Goal: Task Accomplishment & Management: Use online tool/utility

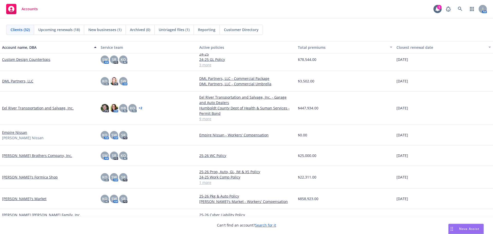
scroll to position [334, 0]
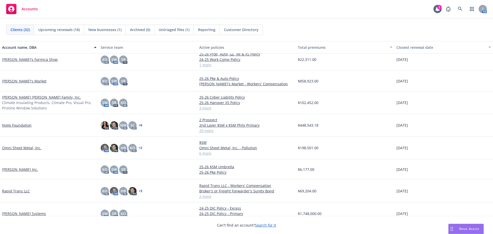
click at [17, 96] on link "Miller Dobbins Family, Inc." at bounding box center [41, 96] width 79 height 5
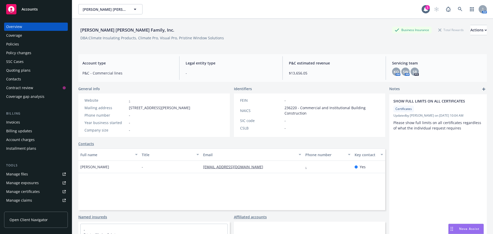
click at [19, 45] on div "Policies" at bounding box center [36, 44] width 60 height 8
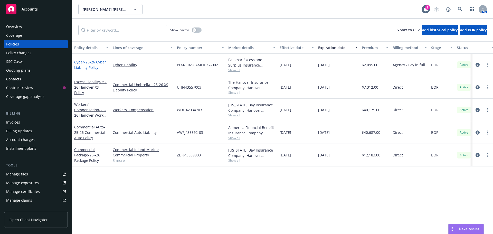
click at [91, 62] on span "- 25-26 Cyber Liability Policy" at bounding box center [90, 65] width 32 height 10
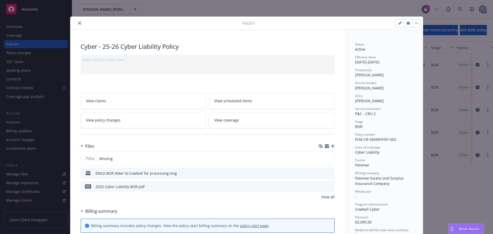
click at [332, 147] on icon "button" at bounding box center [333, 146] width 4 height 4
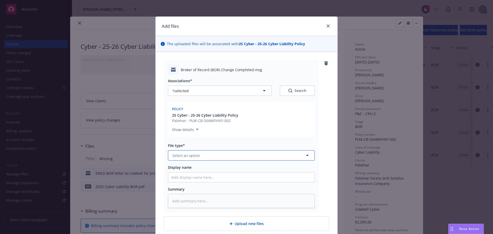
click at [194, 158] on span "Select an option" at bounding box center [186, 155] width 28 height 5
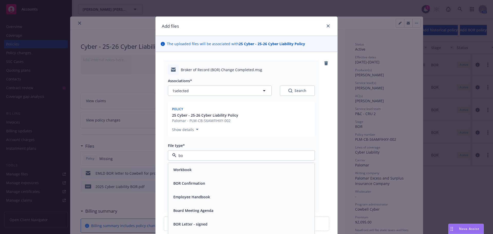
type input "bor"
click at [193, 170] on span "BOR Confirmation" at bounding box center [189, 169] width 32 height 5
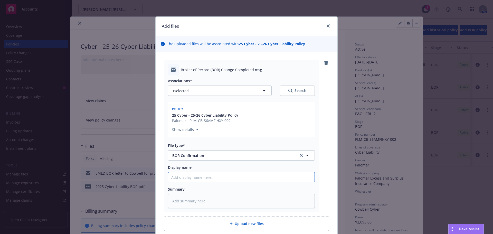
click at [188, 174] on input "Display name" at bounding box center [241, 177] width 146 height 10
type textarea "x"
type input "E"
type textarea "x"
type input "EM"
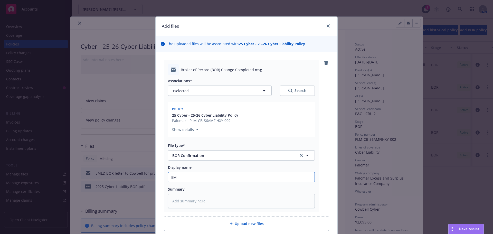
type textarea "x"
type input "EML"
type textarea "x"
type input "EML"
type textarea "x"
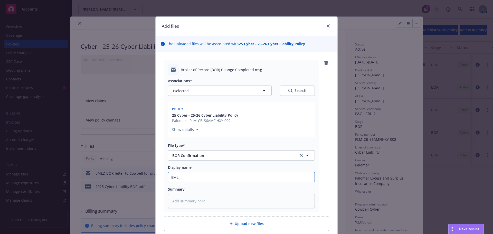
type input "EML f"
type textarea "x"
type input "EML fr"
type textarea "x"
type input "EML fro"
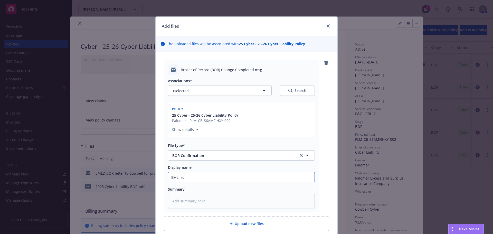
type textarea "x"
type input "EML from"
type textarea "x"
type input "EML from"
type textarea "x"
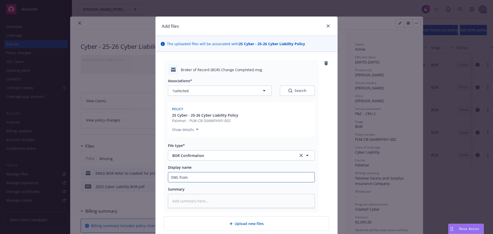
type input "EML from C"
type textarea "x"
type input "EML from Co"
type textarea "x"
type input "EML from Cow"
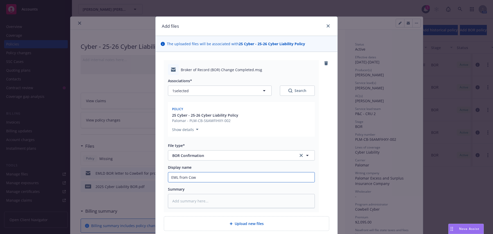
type textarea "x"
type input "EML from Cowb"
type textarea "x"
type input "EML from Cowbe"
type textarea "x"
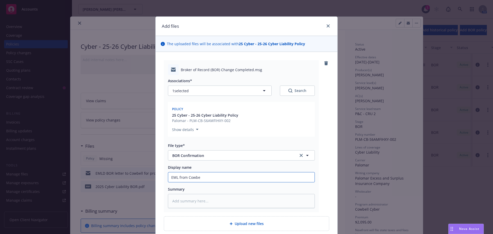
type input "EML from Cowbel"
type textarea "x"
type input "EML from Cowbell"
type textarea "x"
type input "EML from Cowbell"
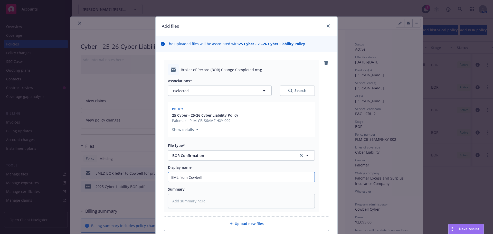
type textarea "x"
type input "EML from Cowbell c"
type textarea "x"
type input "EML from Cowbell co"
type textarea "x"
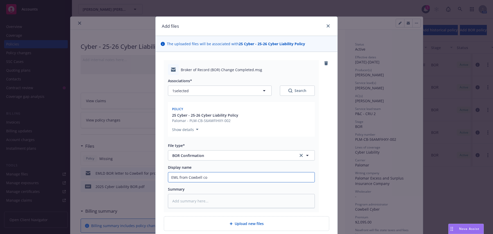
type input "EML from Cowbell con"
type textarea "x"
type input "EML from Cowbell conf"
type textarea "x"
type input "EML from Cowbell confi"
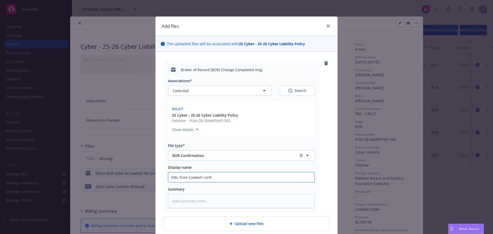
type textarea "x"
type input "EML from Cowbell confir"
type textarea "x"
type input "EML from Cowbell confirm"
type textarea "x"
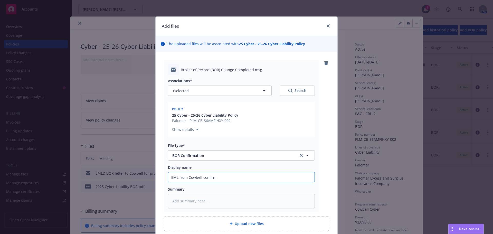
type input "EML from Cowbell confirmi"
type textarea "x"
type input "EML from Cowbell confirmin"
type textarea "x"
type input "EML from Cowbell confirming"
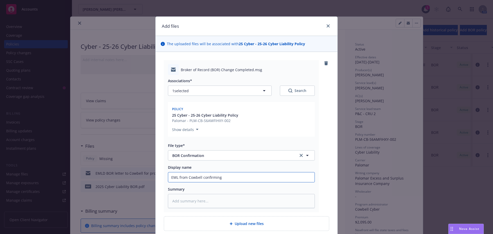
type textarea "x"
type input "EML from Cowbell confirming"
type textarea "x"
type input "EML from Cowbell confirming N"
type textarea "x"
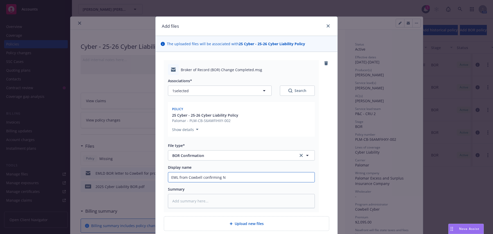
type input "EML from Cowbell confirming NF"
type textarea "x"
type input "EML from Cowbell confirming NFC"
type textarea "x"
type input "EML from Cowbell confirming NF"
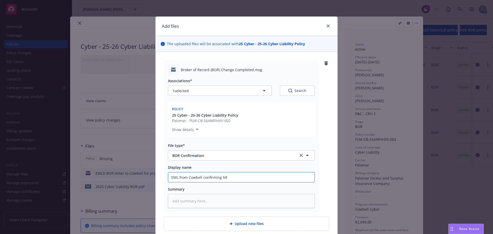
type textarea "x"
type input "EML from Cowbell confirming NF"
type textarea "x"
type input "EML from Cowbell confirming NF a"
type textarea "x"
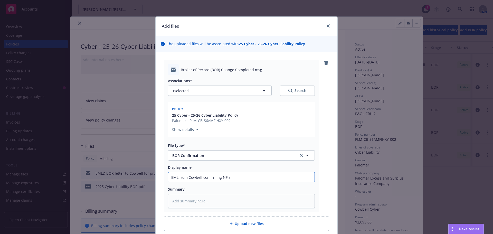
type input "EML from Cowbell confirming NF as"
type textarea "x"
type input "EML from Cowbell confirming NF as"
type textarea "x"
type input "EML from Cowbell confirming NF as t"
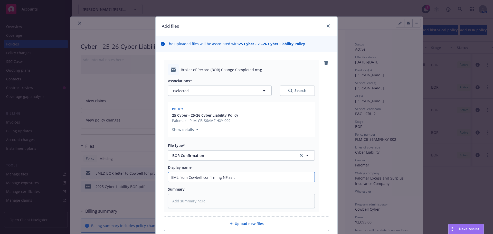
type textarea "x"
type input "EML from Cowbell confirming NF as th"
type textarea "x"
type input "EML from Cowbell confirming NF as the"
type textarea "x"
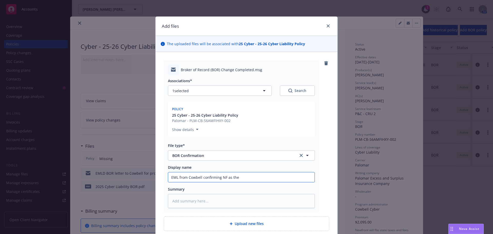
type input "EML from Cowbell confirming NF as the A"
type textarea "x"
type input "EML from Cowbell confirming NF as the AO"
type textarea "x"
type input "EML from Cowbell confirming NF as the AOR"
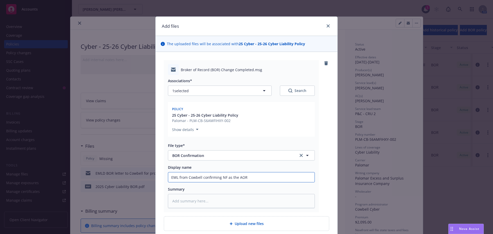
type textarea "x"
type input "EML from Cowbell confirming NF as the AOR"
type textarea "x"
type input "EML from Cowbell confirming NF as the AOR f"
type textarea "x"
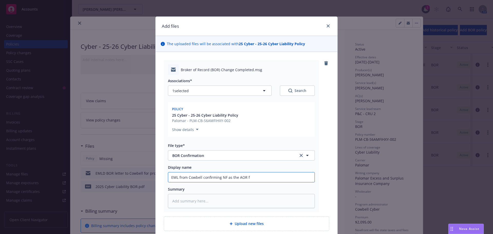
type input "EML from Cowbell confirming NF as the AOR fo"
type textarea "x"
type input "EML from Cowbell confirming NF as the AOR for"
type textarea "x"
type input "EML from Cowbell confirming NF as the AOR for"
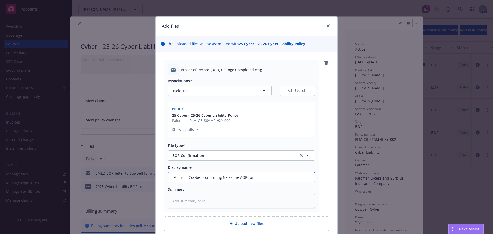
type textarea "x"
type input "EML from Cowbell confirming NF as the AOR for p"
type textarea "x"
type input "EML from Cowbell confirming NF as the AOR for po"
type textarea "x"
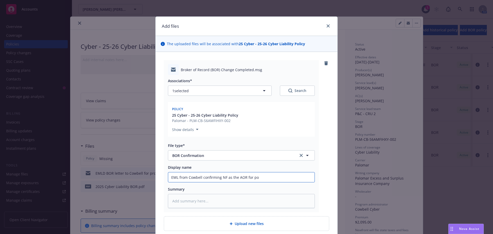
type input "EML from Cowbell confirming NF as the AOR for pol"
type textarea "x"
type input "EML from Cowbell confirming NF as the AOR for poli"
type textarea "x"
type input "EML from Cowbell confirming NF as the AOR for polic"
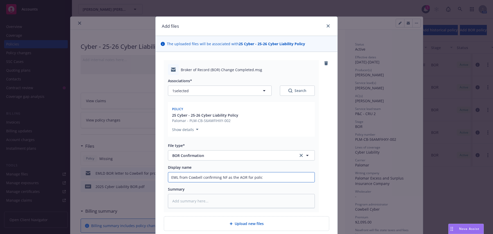
type textarea "x"
type input "EML from Cowbell confirming NF as the AOR for policy"
type textarea "x"
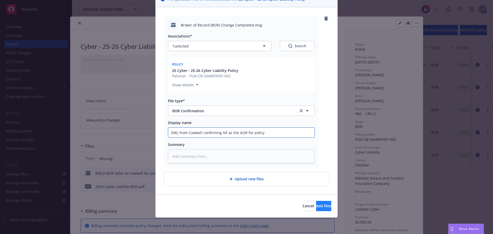
type input "EML from Cowbell confirming NF as the AOR for policy"
click at [316, 205] on span "Add files" at bounding box center [323, 205] width 15 height 5
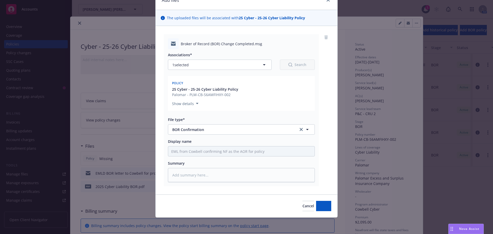
scroll to position [26, 0]
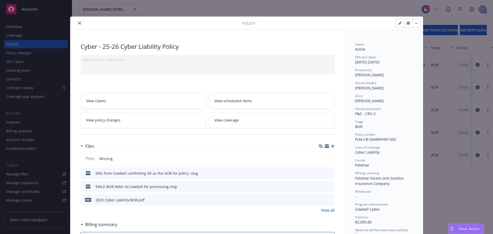
click at [331, 144] on icon "button" at bounding box center [333, 146] width 4 height 4
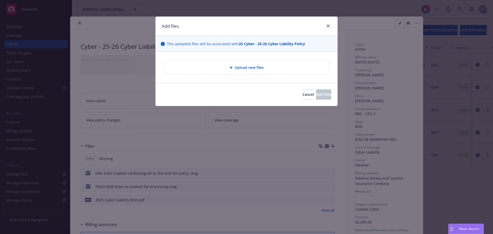
type textarea "x"
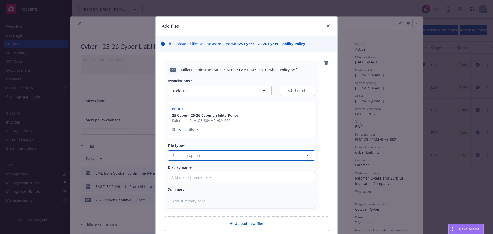
click at [185, 150] on button "Select an option" at bounding box center [241, 155] width 147 height 10
type input "pol"
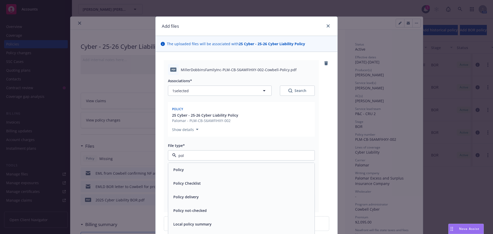
click at [186, 171] on div "Policy" at bounding box center [241, 169] width 140 height 7
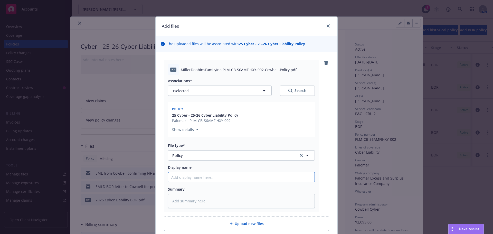
click at [185, 179] on input "Display name" at bounding box center [241, 177] width 146 height 10
click at [180, 178] on input "Display name" at bounding box center [241, 177] width 146 height 10
type textarea "x"
type input "2"
type textarea "x"
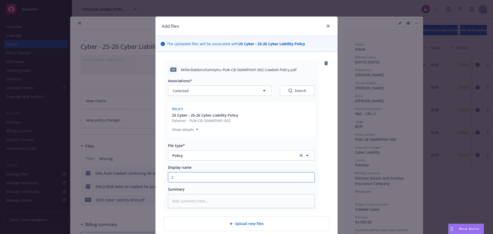
type input "25"
type textarea "x"
type input "25-"
type textarea "x"
type input "25-2"
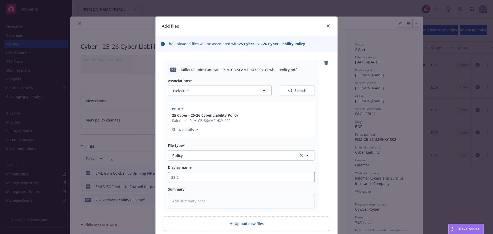
type textarea "x"
type input "25-26"
type textarea "x"
type input "25-26"
type textarea "x"
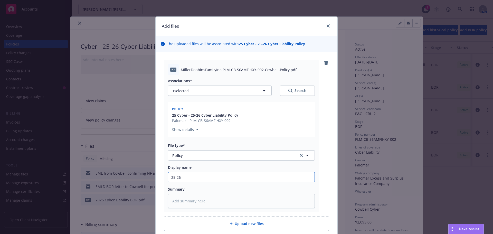
type input "25-26 C"
type textarea "x"
type input "25-26 Co"
type textarea "x"
type input "25-26 Cowbn"
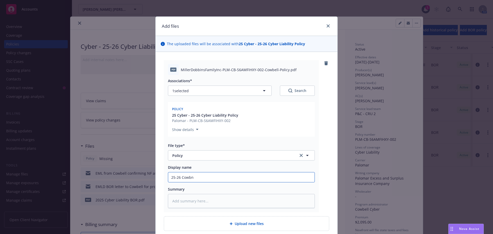
type textarea "x"
type input "25-26 Cowbne"
type textarea "x"
type input "25-26 Cowbnel"
type textarea "x"
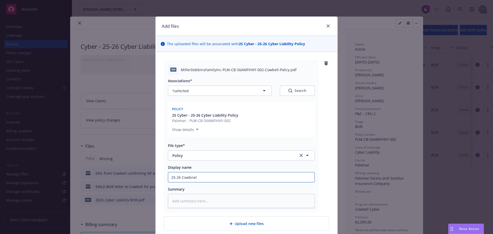
type input "25-26 Cowbne"
type textarea "x"
type input "25-26 Cowbn"
type textarea "x"
type input "25-26 Cowb"
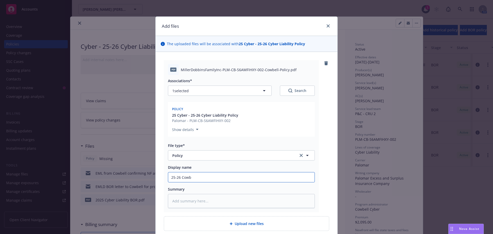
type textarea "x"
type input "25-26 Cow"
type textarea "x"
type input "25-26 Cowe"
type textarea "x"
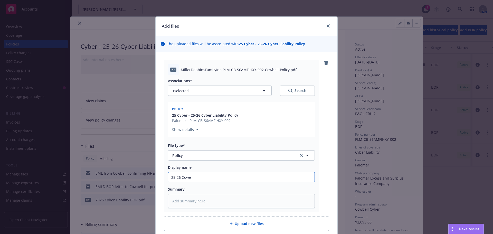
type input "25-26 Cowel"
type textarea "x"
type input "25-26 Cowell"
type textarea "x"
type input "25-26 Cowel"
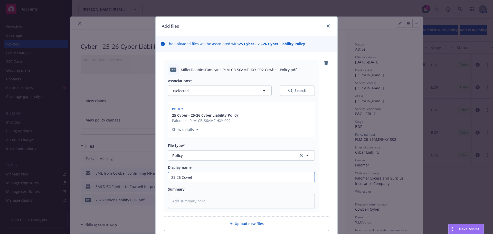
type textarea "x"
type input "25-26 Cowe"
type textarea "x"
type input "25-26 Cow"
type textarea "x"
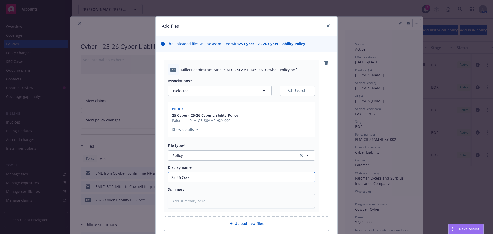
type input "25-26 Cowb"
type textarea "x"
type input "25-26 Cowbe"
type textarea "x"
type input "25-26 Cowbel"
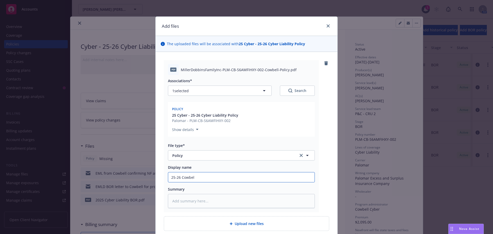
type textarea "x"
type input "25-26 Cowbell"
type textarea "x"
type input "25-26 Cowbell"
type textarea "x"
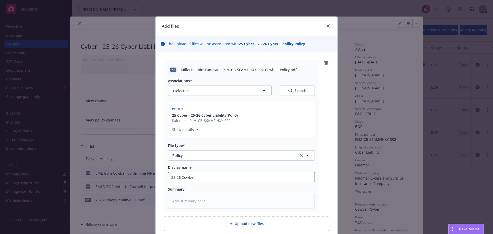
type input "25-26 Cowbell c"
type textarea "x"
type input "25-26 Cowbell cy"
type textarea "x"
type input "25-26 Cowbell cyb"
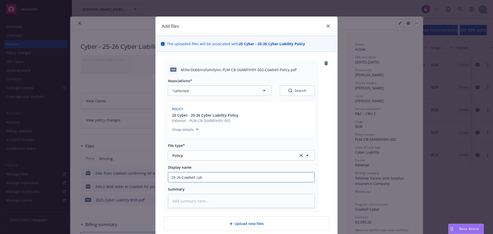
type textarea "x"
type input "25-26 Cowbell cybe"
type textarea "x"
type input "25-26 Cowbell cyber"
type textarea "x"
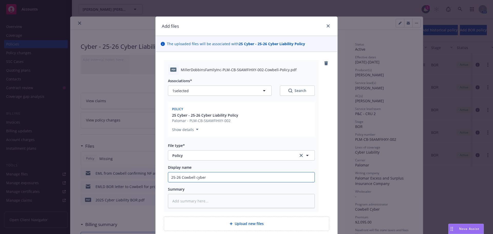
type input "25-26 Cowbell cybe"
type textarea "x"
type input "25-26 Cowbell cyb"
type textarea "x"
type input "25-26 Cowbell cy"
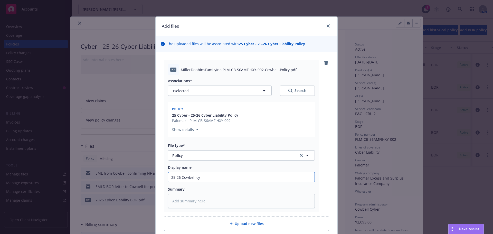
type textarea "x"
type input "25-26 Cowbell c"
type textarea "x"
type input "25-26 Cowbell"
type textarea "x"
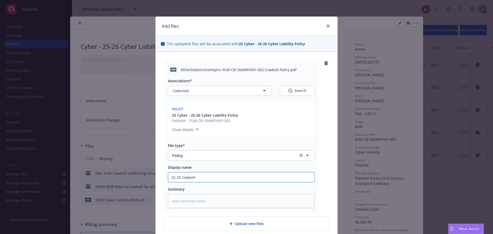
type input "25-26 Cowbell C"
type textarea "x"
type input "25-26 Cowbell Cy"
type textarea "x"
type input "25-26 Cowbell Cyb"
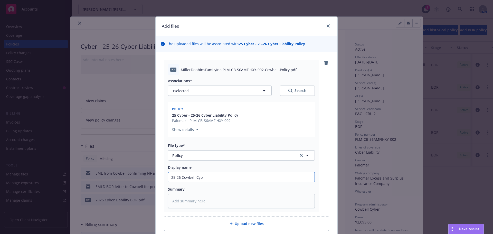
type textarea "x"
type input "25-26 Cowbell Cybe"
type textarea "x"
type input "25-26 Cowbell Cyber"
type textarea "x"
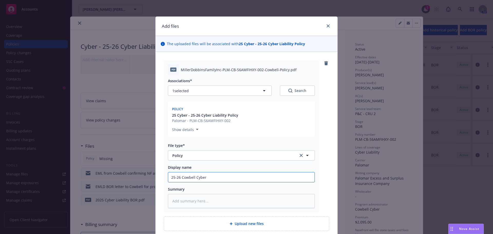
type input "25-26 Cowbell Cyber"
type textarea "x"
type input "25-26 Cowbell Cyber L"
type textarea "x"
type input "25-26 Cowbell Cyber Li"
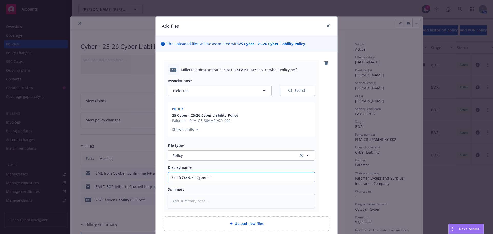
type textarea "x"
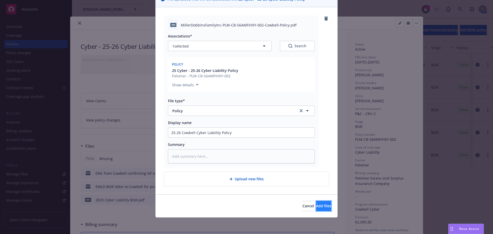
click at [316, 210] on button "Add files" at bounding box center [323, 206] width 15 height 10
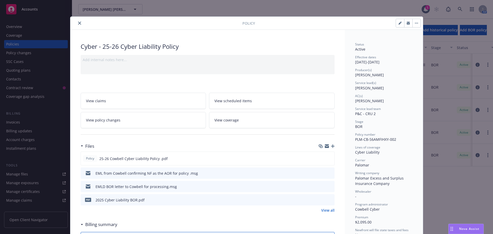
click at [331, 148] on icon "button" at bounding box center [333, 146] width 4 height 4
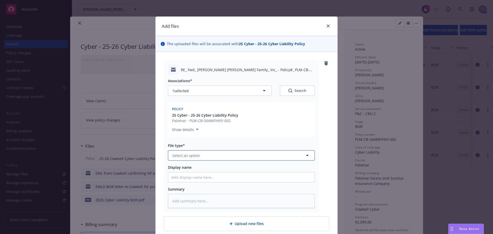
click at [232, 155] on button "Select an option" at bounding box center [241, 155] width 147 height 10
click at [219, 166] on div "Email" at bounding box center [241, 169] width 140 height 7
click at [194, 173] on input "Display name" at bounding box center [241, 177] width 146 height 10
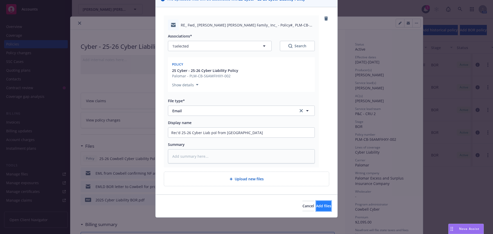
click at [316, 207] on span "Add files" at bounding box center [323, 205] width 15 height 5
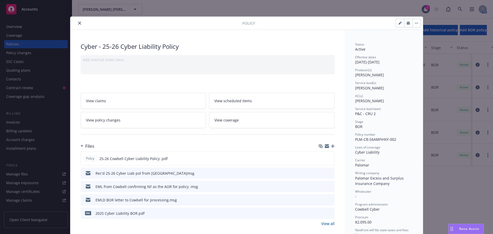
click at [331, 147] on icon "button" at bounding box center [333, 146] width 4 height 4
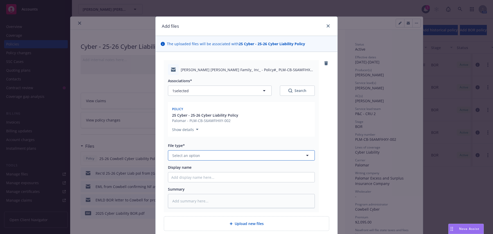
click at [185, 155] on span "Select an option" at bounding box center [186, 155] width 28 height 5
click at [185, 167] on div "Email" at bounding box center [241, 169] width 140 height 7
click at [181, 176] on input "Display name" at bounding box center [241, 177] width 146 height 10
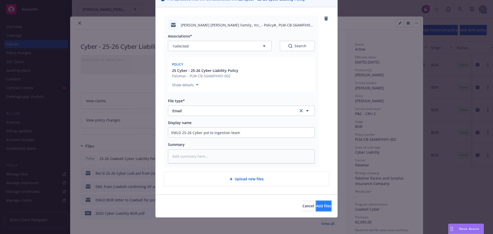
click at [316, 206] on span "Add files" at bounding box center [323, 205] width 15 height 5
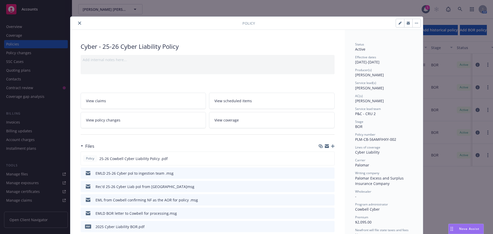
click at [331, 146] on icon "button" at bounding box center [333, 146] width 4 height 4
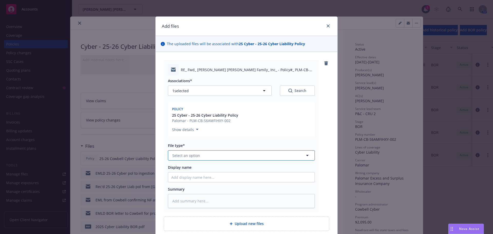
click at [183, 153] on span "Select an option" at bounding box center [186, 155] width 28 height 5
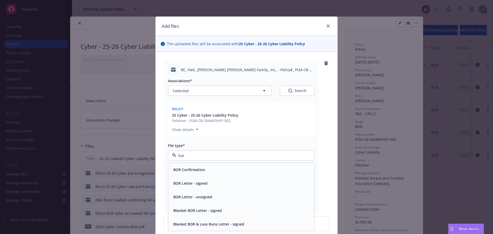
drag, startPoint x: 186, startPoint y: 157, endPoint x: 159, endPoint y: 157, distance: 27.5
click at [159, 157] on div "RE_ Fwd_ Miller Dobbins Family_ Inc_ - Policy#_ PLM-CB-S6AMFIHXY-002.msg Associ…" at bounding box center [247, 145] width 182 height 187
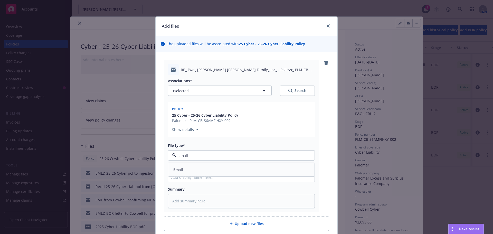
click at [180, 168] on span "Email" at bounding box center [177, 169] width 9 height 5
click at [180, 177] on input "Display name" at bounding box center [241, 177] width 146 height 10
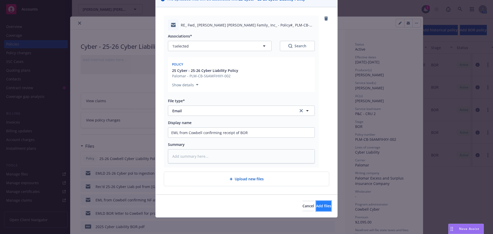
click at [316, 204] on button "Add files" at bounding box center [323, 206] width 15 height 10
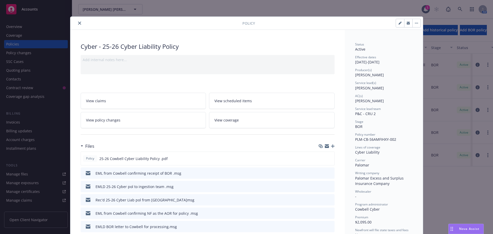
click at [79, 21] on button "close" at bounding box center [80, 23] width 6 height 6
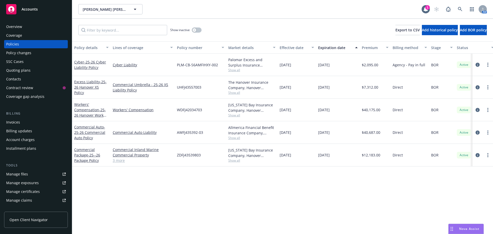
click at [38, 12] on div "Accounts" at bounding box center [36, 9] width 60 height 10
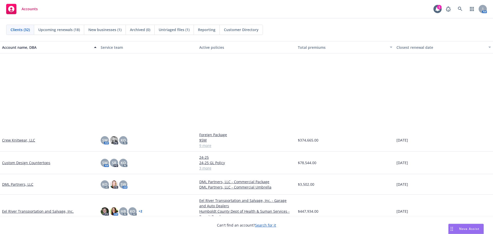
scroll to position [231, 0]
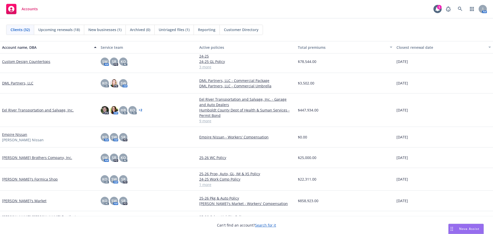
click at [12, 179] on link "[PERSON_NAME]'s Formica Shop" at bounding box center [30, 178] width 56 height 5
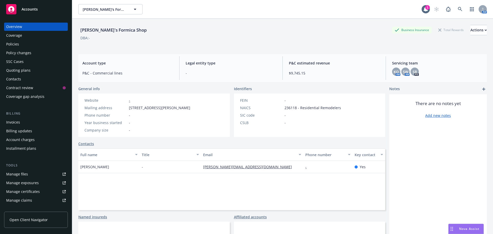
click at [32, 43] on div "Policies" at bounding box center [36, 44] width 60 height 8
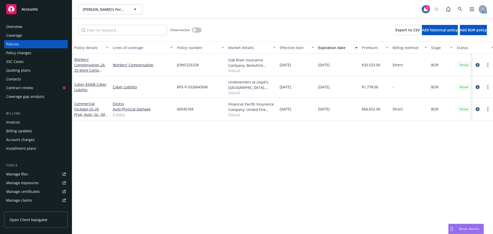
click at [16, 72] on div "Quoting plans" at bounding box center [18, 70] width 24 height 8
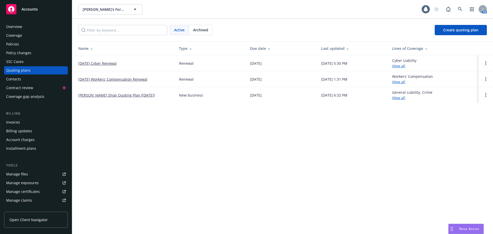
click at [106, 64] on link "[DATE] Cyber Renewal" at bounding box center [97, 63] width 38 height 5
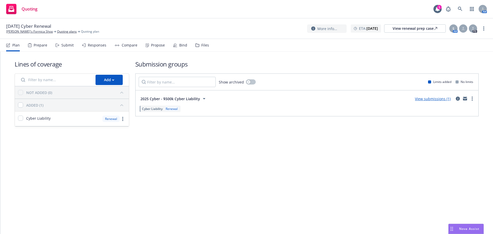
click at [196, 46] on icon at bounding box center [197, 45] width 4 height 4
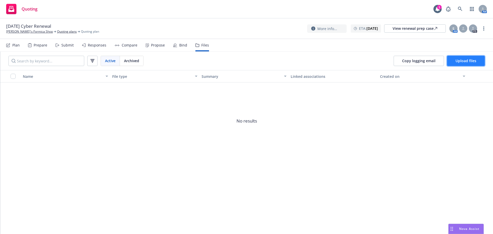
click at [455, 61] on button "Upload files" at bounding box center [466, 61] width 38 height 10
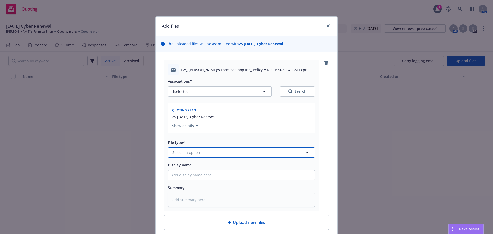
click at [191, 152] on span "Select an option" at bounding box center [186, 152] width 28 height 5
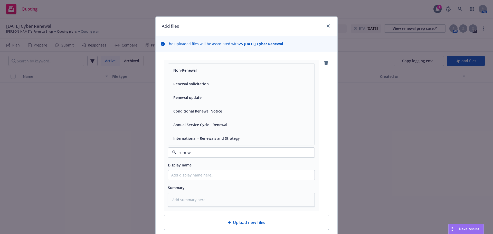
type input "renewa"
click at [199, 82] on span "Renewal solicitation" at bounding box center [190, 83] width 35 height 5
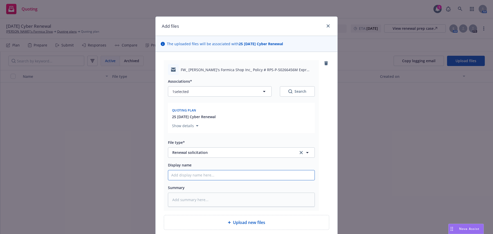
click at [182, 174] on input "Display name" at bounding box center [241, 175] width 146 height 10
type textarea "x"
type input "2"
type textarea "x"
type input "25"
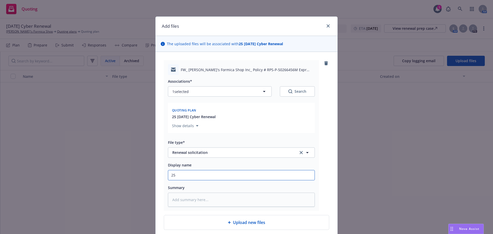
type textarea "x"
type input "25-"
type textarea "x"
type input "25-2"
type textarea "x"
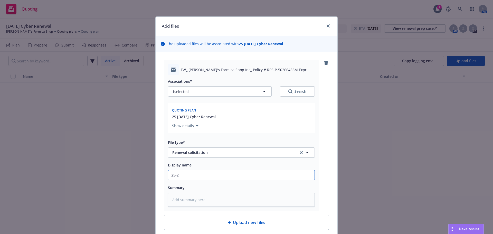
type input "25-26"
type textarea "x"
type input "25-26"
type textarea "x"
type input "25-26 Cu"
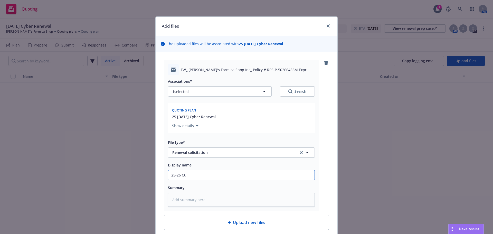
type textarea "x"
type input "25-26 Cuy"
type textarea "x"
type input "25-26 Cuyb"
type textarea "x"
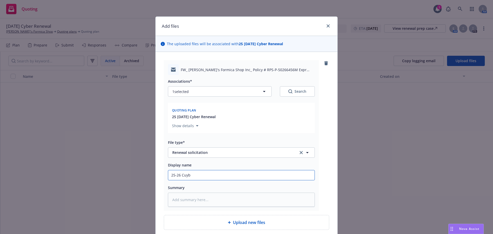
type input "25-26 Cuybe"
type textarea "x"
type input "25-26 Cuyber"
type textarea "x"
type input "25-26 Cuybe"
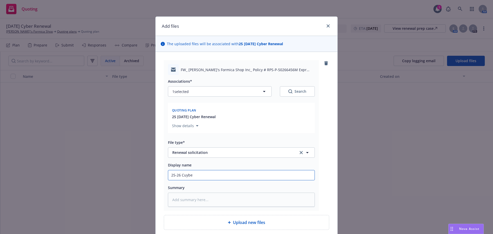
type textarea "x"
type input "25-26 Cuyb"
type textarea "x"
type input "25-26 Cuy"
type textarea "x"
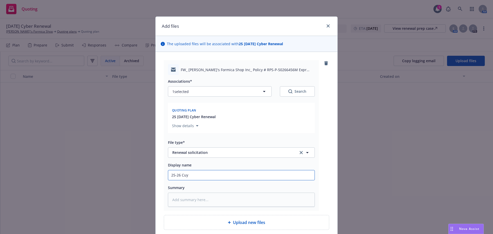
type input "25-26 Cu"
type textarea "x"
type input "25-26 C"
type textarea "x"
type input "25-26 Cy"
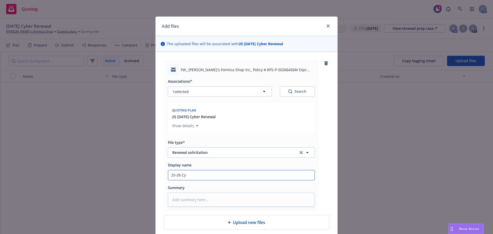
type textarea "x"
type input "25-26 Cye"
type textarea "x"
type input "25-26 Cyer"
type textarea "x"
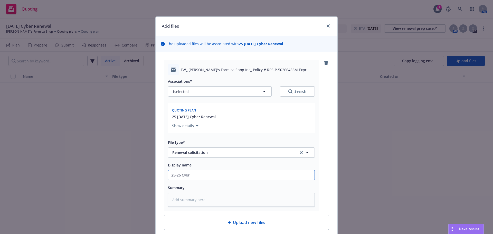
type input "25-26 Cye"
type textarea "x"
type input "25-26 Cy"
type textarea "x"
type input "25-26 Cyb"
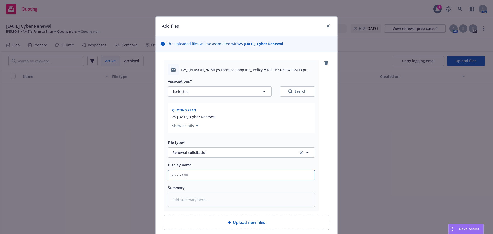
type textarea "x"
type input "25-26 Cybe"
type textarea "x"
type input "25-26 Cyber"
type textarea "x"
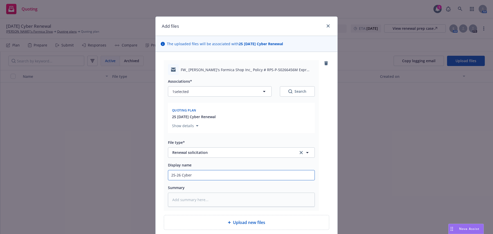
type input "25-26 Cyber"
type textarea "x"
type input "25-26 Cyber L"
type textarea "x"
type input "25-26 Cyber Li"
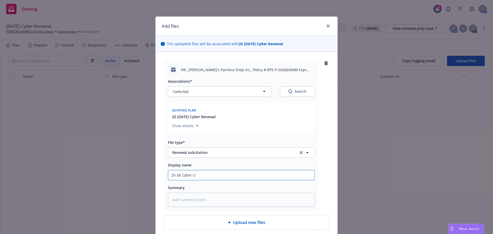
type textarea "x"
type input "25-26 Cyber Lia"
type textarea "x"
type input "25-26 Cyber Liab"
type textarea "x"
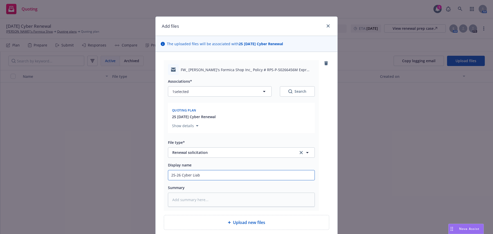
type input "25-26 Cyber Liabi"
type textarea "x"
type input "25-26 Cyber Liabilti"
type textarea "x"
type input "25-26 Cyber Liabiltiy"
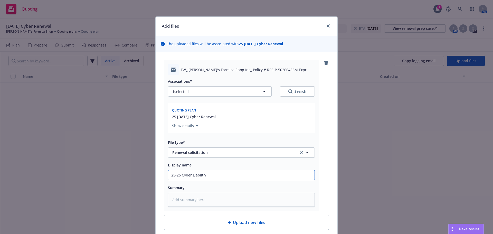
type textarea "x"
type input "25-26 Cyber Liabiltiy"
type textarea "x"
type input "25-26 Cyber Liabiltiy R"
type textarea "x"
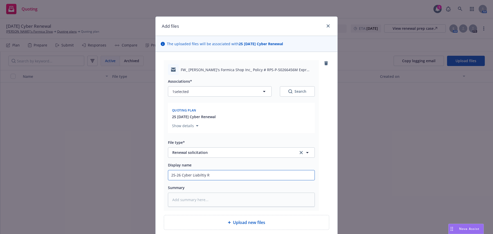
type input "25-26 Cyber Liabiltiy"
type textarea "x"
type input "25-26 Cyber Liabiltiy"
type textarea "x"
type input "25-26 Cyber Liabilti"
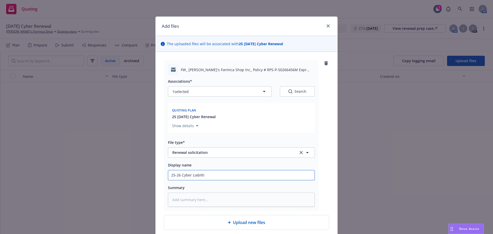
type textarea "x"
type input "25-26 Cyber Liabilt"
type textarea "x"
type input "25-26 Cyber Liabilo"
type textarea "x"
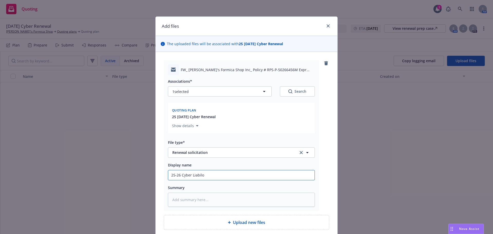
type input "25-26 Cyber Liabiloi"
type textarea "x"
type input "25-26 Cyber Liabiloit"
type textarea "x"
type input "25-26 Cyber Liabiloity"
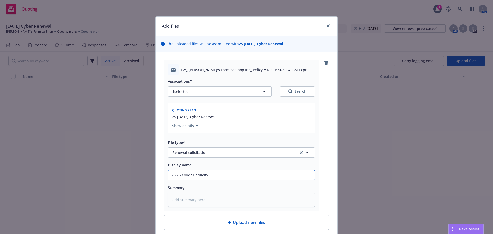
type textarea "x"
type input "25-26 Cyber Liabiloit"
type textarea "x"
type input "25-26 Cyber Liabiloi"
type textarea "x"
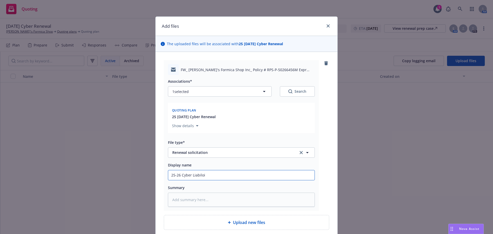
type input "25-26 Cyber Liabilo"
type textarea "x"
type input "25-26 Cyber Liabil"
type textarea "x"
type input "25-26 Cyber Liabili"
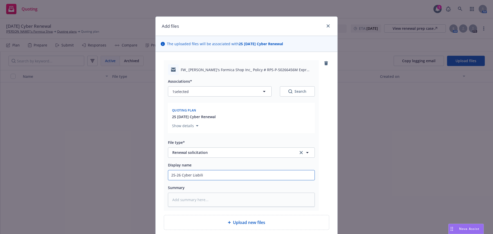
type textarea "x"
type input "25-26 Cyber Liabilit"
type textarea "x"
type input "25-26 Cyber Liability"
type textarea "x"
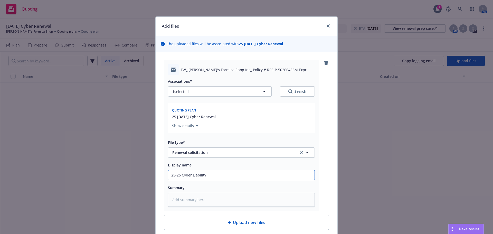
type input "25-26 Cyber Liability"
type textarea "x"
type input "25-26 Cyber Liability R"
type textarea "x"
type input "25-26 Cyber Liability Re"
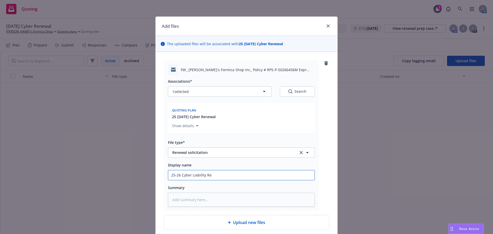
type textarea "x"
type input "25-26 Cyber Liability Ren"
type textarea "x"
type input "25-26 Cyber Liability [PERSON_NAME]"
type textarea "x"
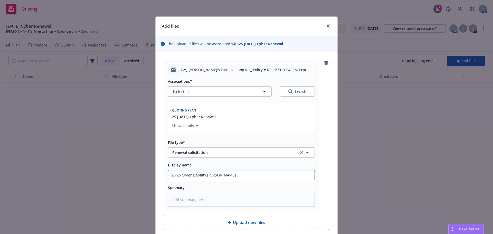
type input "25-26 Cyber Liability Renew"
type textarea "x"
type input "25-26 Cyber Liability Renewa"
type textarea "x"
type input "25-26 Cyber Liability Renewal"
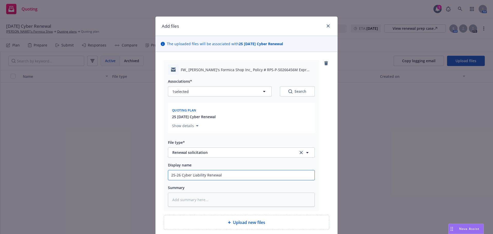
type textarea "x"
type input "25-26 Cyber Liability Renewal"
type textarea "x"
type input "25-26 Cyber Liability Renewal So"
type textarea "x"
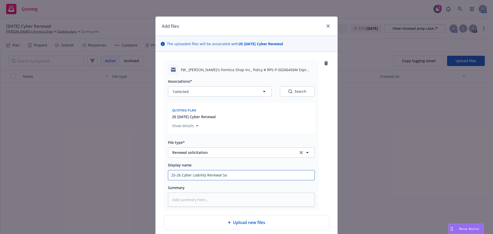
type input "25-26 Cyber Liability Renewal Sol"
type textarea "x"
type input "25-26 Cyber Liability Renewal Soli"
type textarea "x"
type input "25-26 Cyber Liability Renewal Solic"
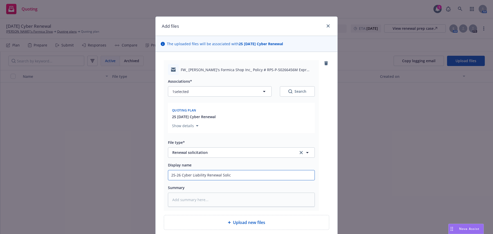
type textarea "x"
type input "25-26 Cyber Liability Renewal Solici"
type textarea "x"
type input "25-26 Cyber Liability Renewal Solicit"
type textarea "x"
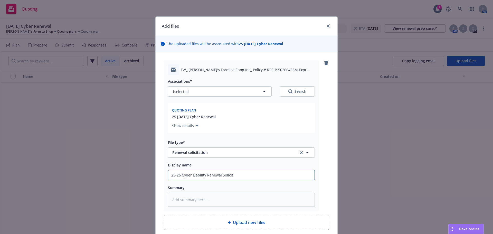
type input "25-26 Cyber Liability Renewal Solicita"
type textarea "x"
type input "25-26 Cyber Liability Renewal Solicitat"
type textarea "x"
type input "25-26 Cyber Liability Renewal Solicitati"
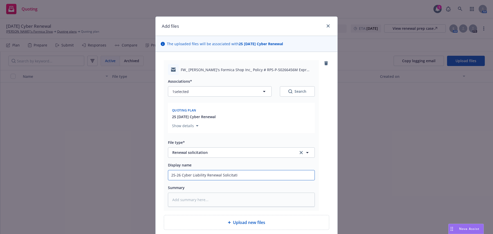
type textarea "x"
type input "25-26 Cyber Liability Renewal Solicitatio"
type textarea "x"
type input "25-26 Cyber Liability Renewal Solicitation"
type textarea "x"
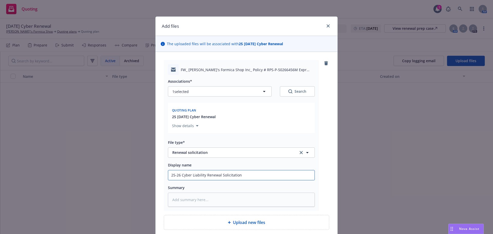
type input "25-26 Cyber Liability Renewal Solicitation"
type textarea "x"
type input "25-26 Cyber Liability Renewal Solicitation -"
type textarea "x"
type input "25-26 Cyber Liability Renewal Solicitation -"
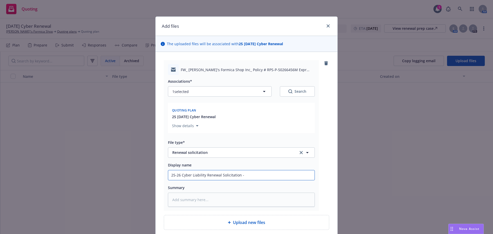
click at [258, 176] on input "25-26 Cyber Liability Renewal Solicitation -" at bounding box center [241, 175] width 146 height 10
type textarea "x"
type input "25-26 Cyber Liability Renewal Solicitation - R"
type textarea "x"
type input "25-26 Cyber Liability Renewal Solicitation - RP"
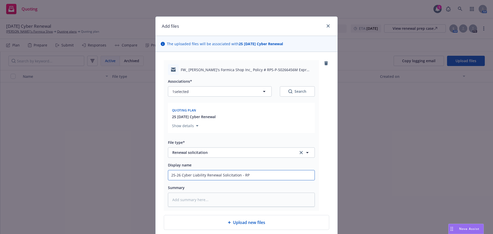
type textarea "x"
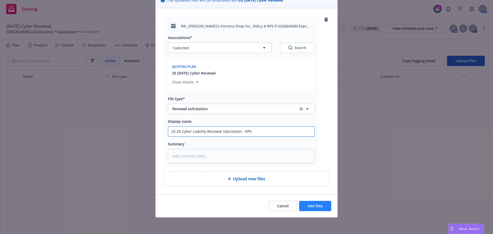
type input "25-26 Cyber Liability Renewal Solicitation - RPS"
click at [304, 207] on button "Add files" at bounding box center [315, 206] width 32 height 10
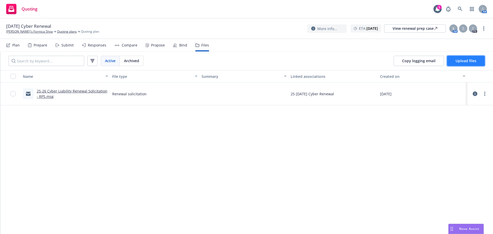
click at [462, 61] on span "Upload files" at bounding box center [465, 60] width 21 height 5
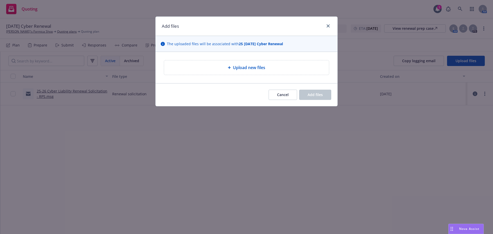
type textarea "x"
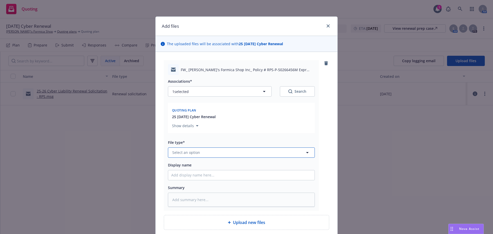
click at [182, 152] on span "Select an option" at bounding box center [186, 152] width 28 height 5
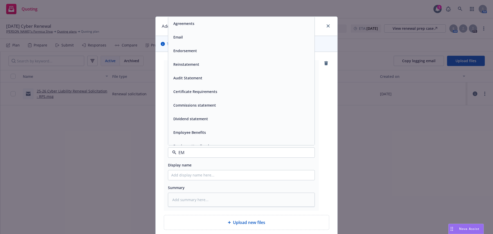
type input "EML"
type textarea "x"
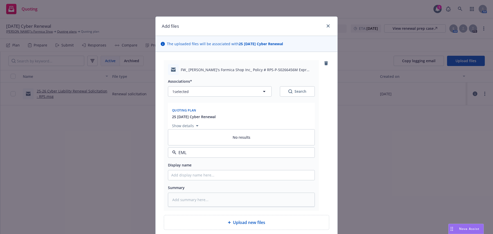
type input "EM"
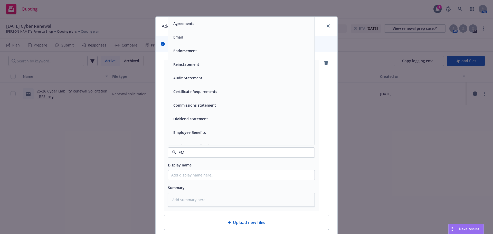
click at [199, 37] on div "Email" at bounding box center [241, 36] width 140 height 7
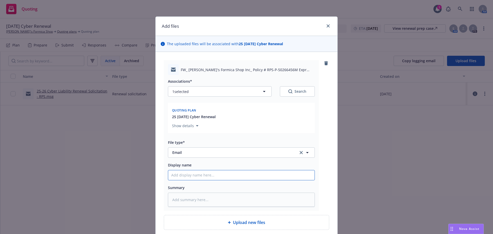
click at [195, 177] on input "Display name" at bounding box center [241, 175] width 146 height 10
type textarea "x"
type input "E"
type textarea "x"
type input "EM"
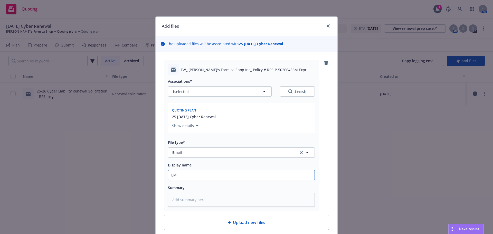
type textarea "x"
type input "EML"
type textarea "x"
type input "EMLD"
type textarea "x"
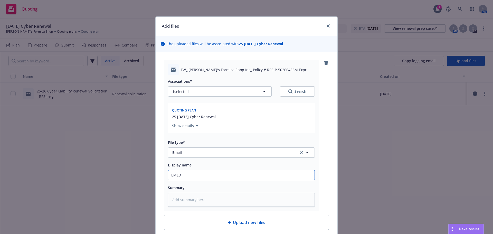
type input "EMLD"
type textarea "x"
type input "EMLD 2"
type textarea "x"
type input "EMLD 20"
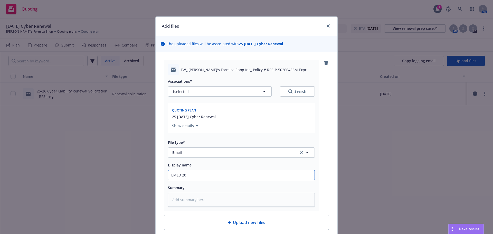
type textarea "x"
type input "EMLD 202"
type textarea "x"
type input "EMLD 2025"
type textarea "x"
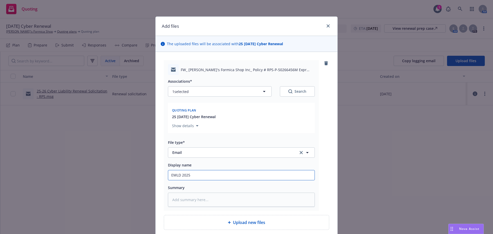
type input "EMLD 2025"
type textarea "x"
type input "EMLD 2025 C"
type textarea "x"
type input "EMLD 2025 Cy"
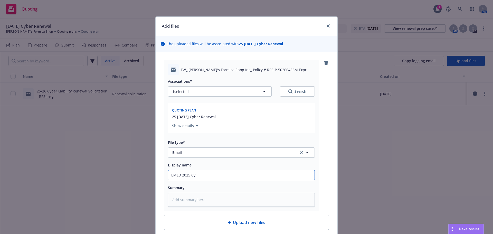
type textarea "x"
type input "EMLD 2025 Cyb"
type textarea "x"
type input "EMLD 2025 Cybe"
type textarea "x"
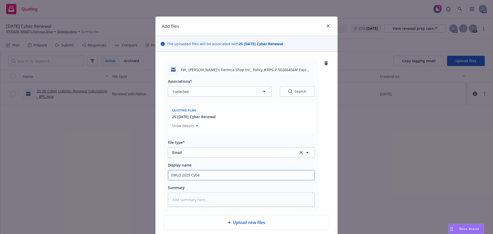
type input "EMLD 2025 Cyber"
type textarea "x"
type input "EMLD 2025 Cyber"
type textarea "x"
type input "EMLD 2025 Cyber L"
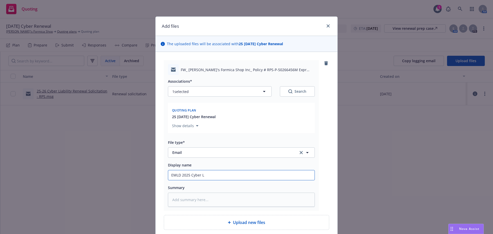
type textarea "x"
type input "EMLD 2025 Cyber Li"
type textarea "x"
type input "EMLD 2025 Cyber Lia"
type textarea "x"
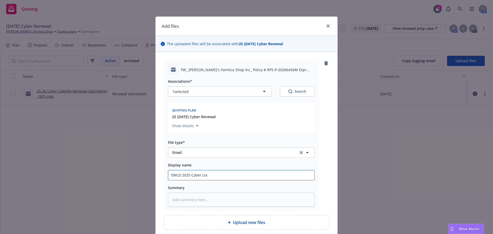
type input "EMLD 2025 Cyber Liab"
type textarea "x"
type input "EMLD 2025 Cyber Liab"
type textarea "x"
type input "EMLD 2025 Cyber Liab a"
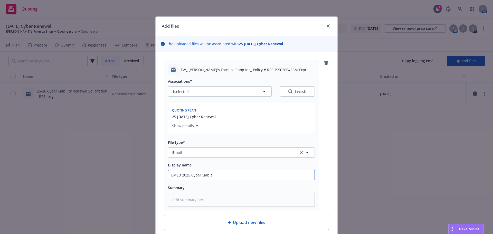
type textarea "x"
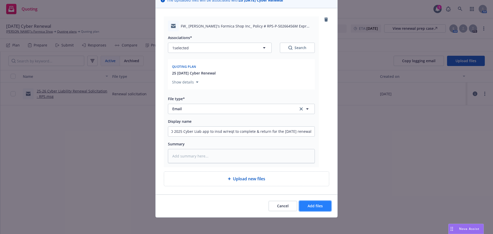
scroll to position [0, 0]
click at [313, 203] on span "Add files" at bounding box center [315, 205] width 15 height 5
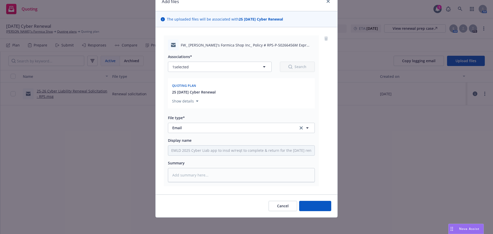
scroll to position [25, 0]
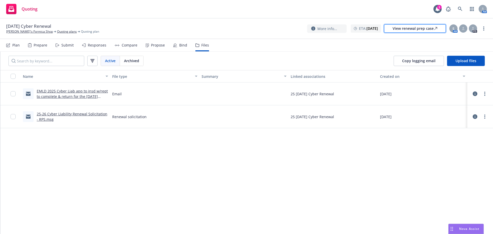
click at [404, 28] on div "View renewal prep case" at bounding box center [415, 29] width 45 height 8
click at [23, 9] on span "Quoting" at bounding box center [30, 9] width 16 height 4
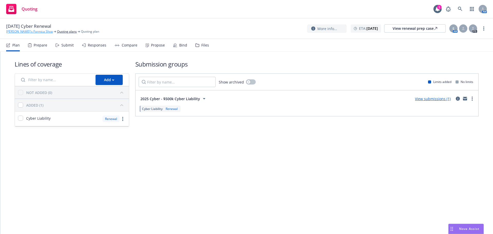
click at [20, 30] on link "[PERSON_NAME]'s Formica Shop" at bounding box center [29, 31] width 47 height 5
